Goal: Check status: Check status

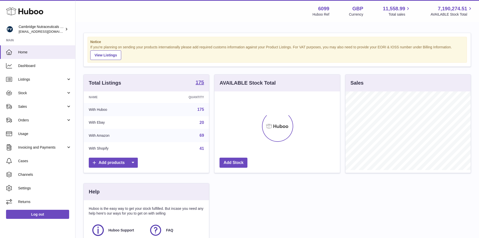
scroll to position [78, 127]
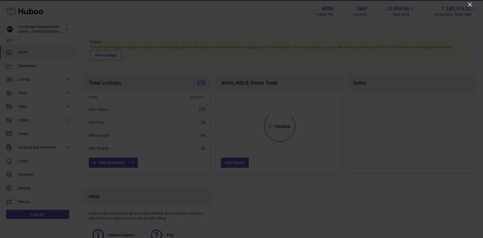
click at [470, 5] on icon "Close" at bounding box center [470, 5] width 4 height 4
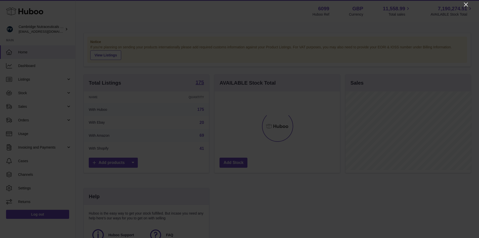
scroll to position [251487, 251440]
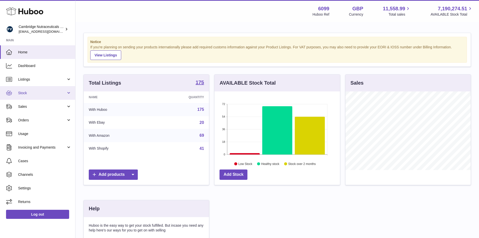
click at [33, 93] on span "Stock" at bounding box center [42, 93] width 48 height 5
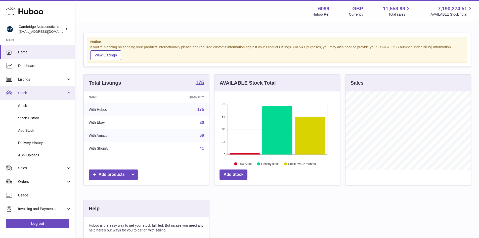
click at [31, 90] on link "Stock" at bounding box center [37, 93] width 75 height 14
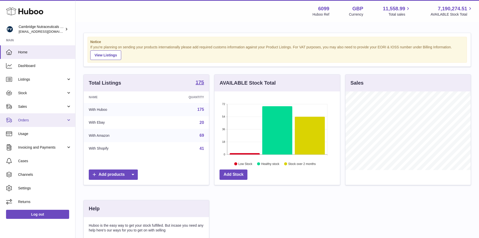
click at [34, 119] on span "Orders" at bounding box center [42, 120] width 48 height 5
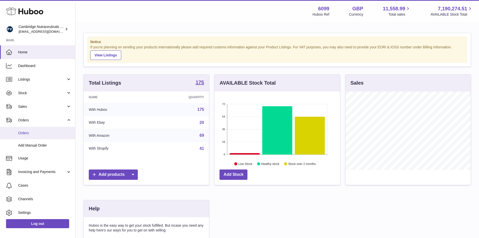
click at [27, 133] on span "Orders" at bounding box center [44, 133] width 53 height 5
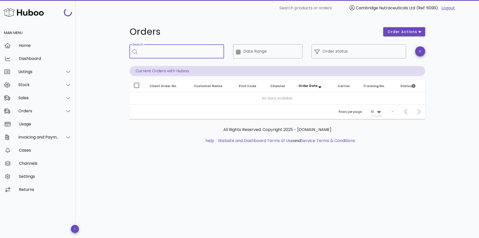
click at [178, 49] on input "Search" at bounding box center [180, 51] width 79 height 8
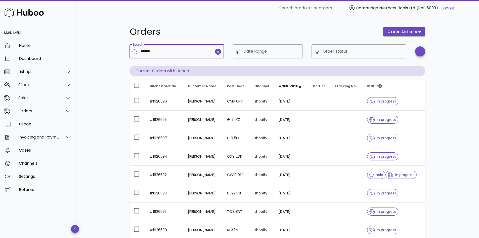
type input "******"
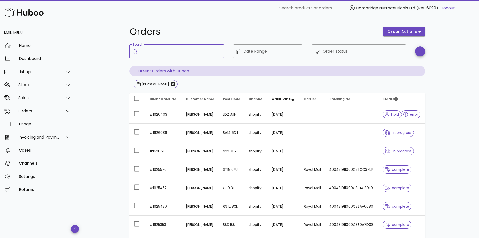
click at [173, 53] on input "Search" at bounding box center [180, 51] width 79 height 8
type input "**********"
click at [171, 83] on icon "Close" at bounding box center [173, 84] width 5 height 5
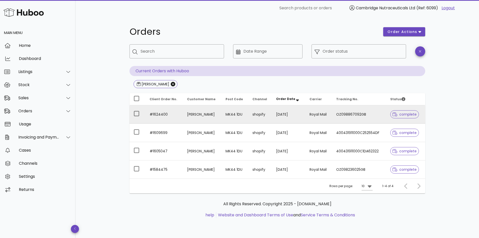
click at [197, 113] on td "Amanda Saunders" at bounding box center [202, 114] width 38 height 18
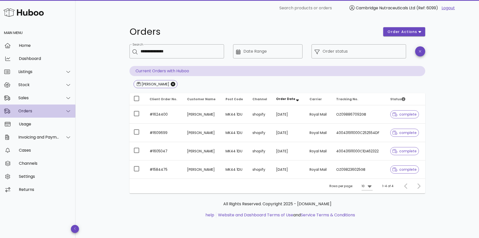
click at [67, 110] on icon at bounding box center [68, 111] width 4 height 5
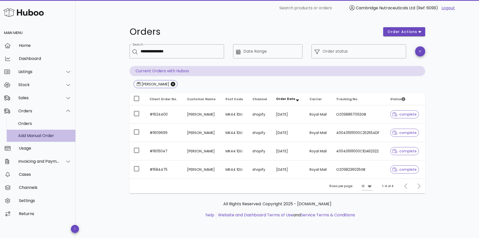
click at [37, 134] on div "Add Manual Order" at bounding box center [44, 135] width 53 height 5
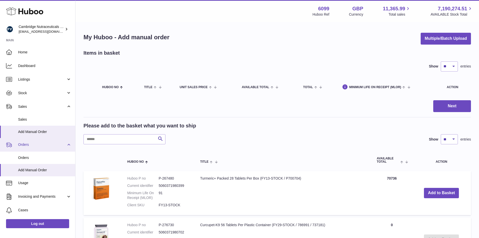
click at [32, 144] on span "Orders" at bounding box center [42, 144] width 48 height 5
click at [30, 146] on span "Orders" at bounding box center [42, 144] width 48 height 5
click at [26, 158] on span "Orders" at bounding box center [44, 157] width 53 height 5
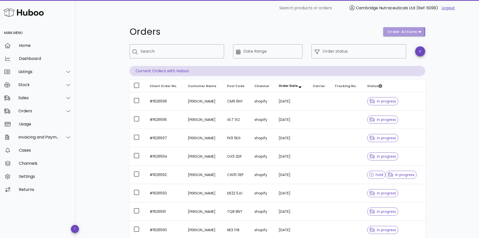
click at [419, 31] on icon "button" at bounding box center [420, 32] width 3 height 2
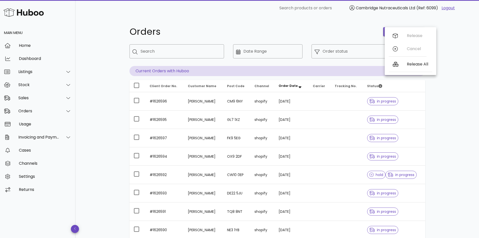
click at [419, 31] on div "Release Cancel" at bounding box center [408, 43] width 38 height 28
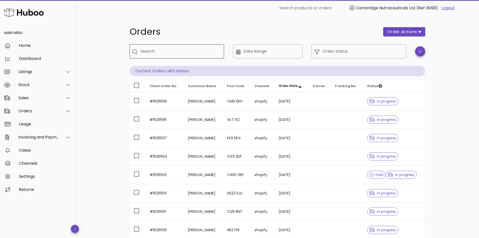
click at [152, 50] on input "Search" at bounding box center [180, 51] width 79 height 8
type input "**********"
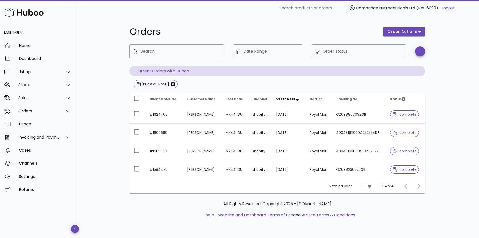
click at [291, 99] on span "Order Date" at bounding box center [285, 99] width 19 height 4
click at [292, 98] on span "Order Date" at bounding box center [285, 99] width 19 height 4
click at [419, 186] on div at bounding box center [418, 185] width 11 height 9
click at [345, 51] on input "Order status" at bounding box center [363, 51] width 81 height 8
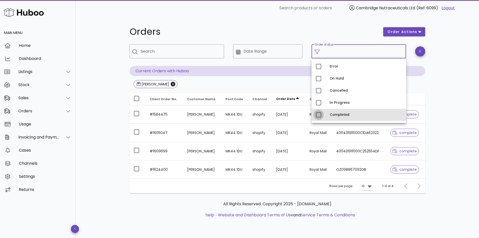
click at [318, 115] on div at bounding box center [318, 114] width 9 height 9
type input "**********"
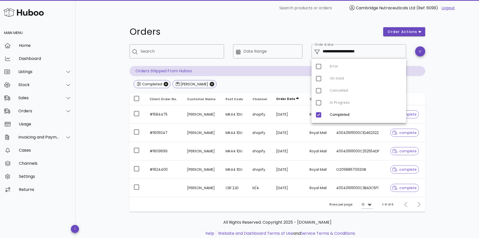
click at [440, 94] on div "**********" at bounding box center [277, 134] width 404 height 236
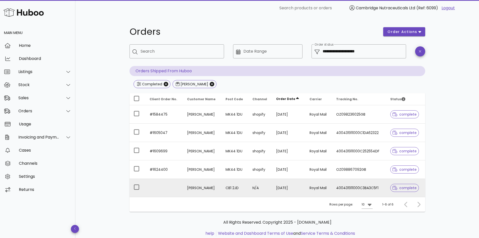
click at [297, 187] on td "09/09/2025" at bounding box center [288, 188] width 33 height 18
